Goal: Transaction & Acquisition: Purchase product/service

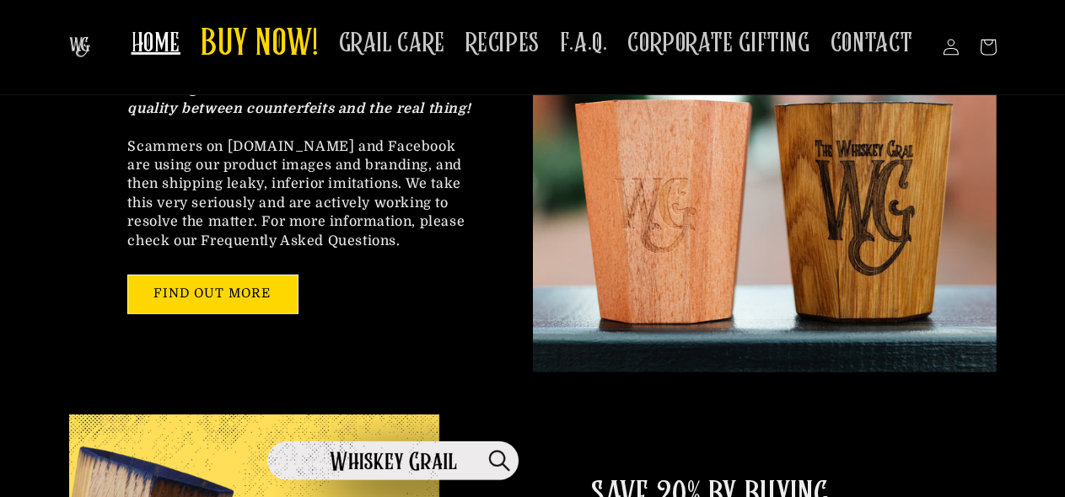
scroll to position [506, 0]
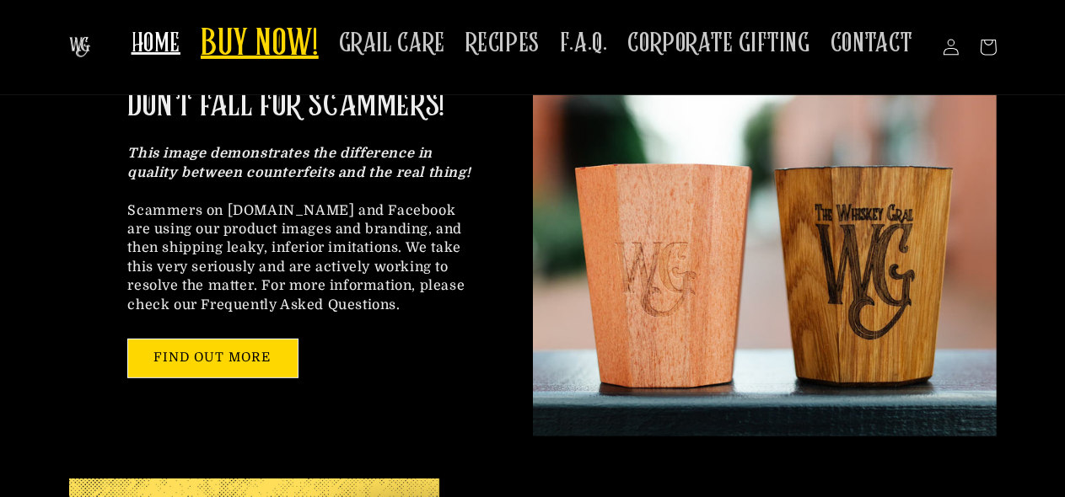
click at [260, 59] on span "BUY NOW!" at bounding box center [260, 45] width 118 height 46
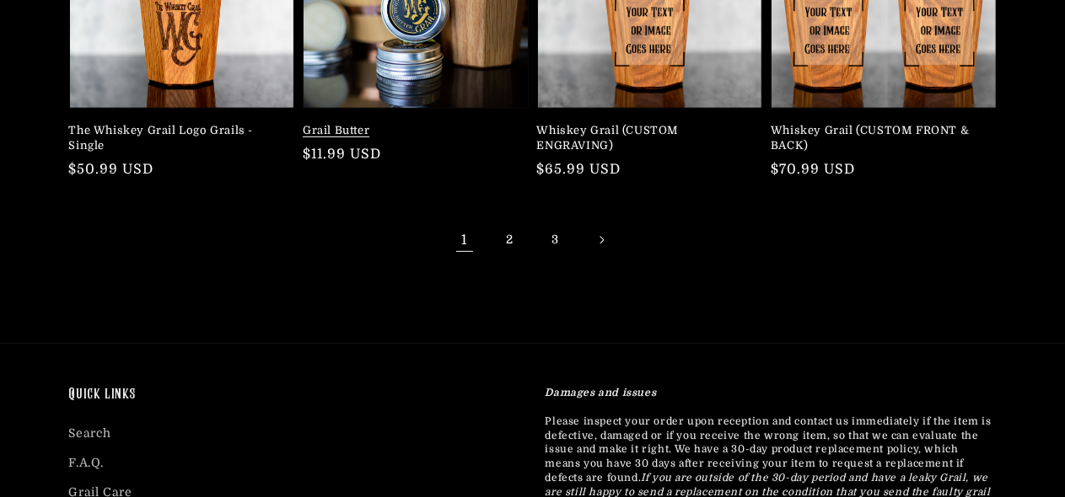
scroll to position [674, 0]
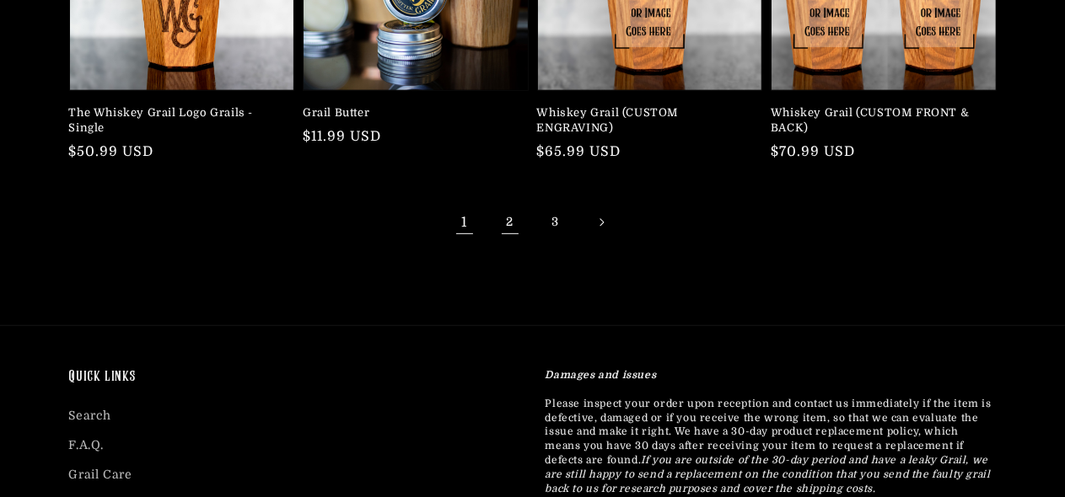
click at [513, 228] on link "2" at bounding box center [509, 222] width 37 height 37
